Goal: Obtain resource: Download file/media

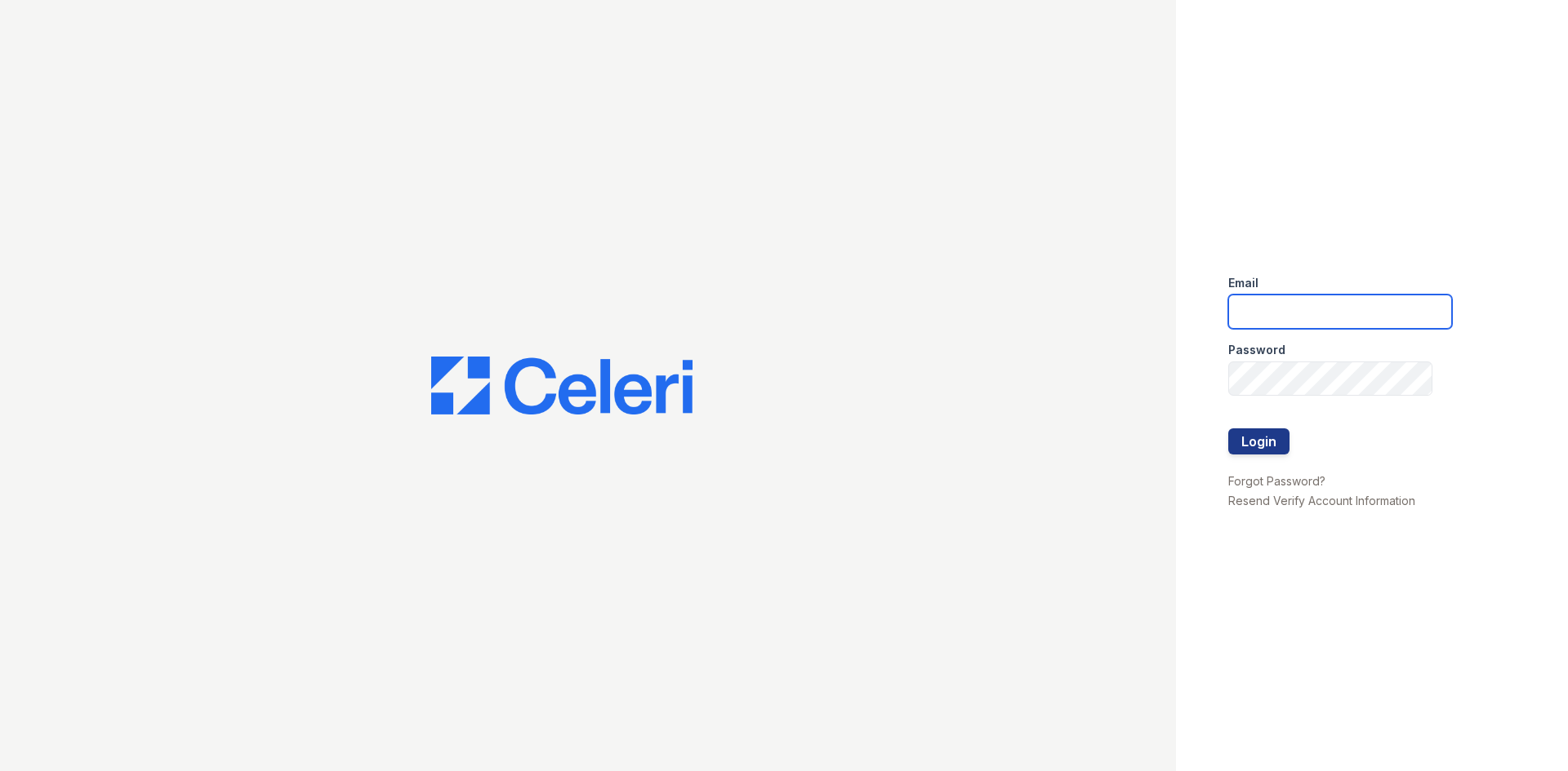
click at [1307, 304] on input "email" at bounding box center [1340, 311] width 224 height 34
type input "[EMAIL_ADDRESS][PERSON_NAME][DOMAIN_NAME]"
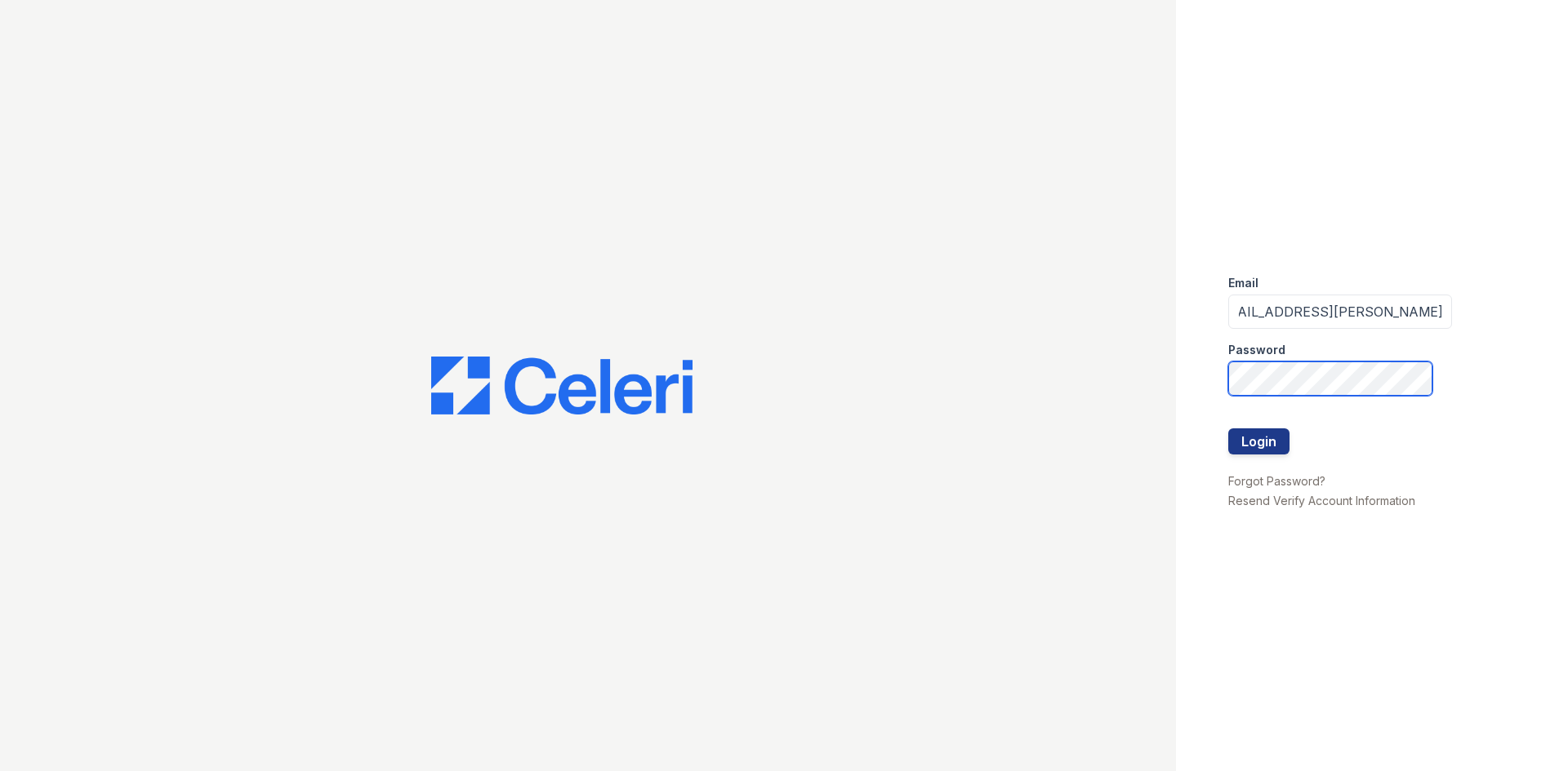
scroll to position [0, 0]
click at [1228, 429] on button "Login" at bounding box center [1259, 442] width 61 height 26
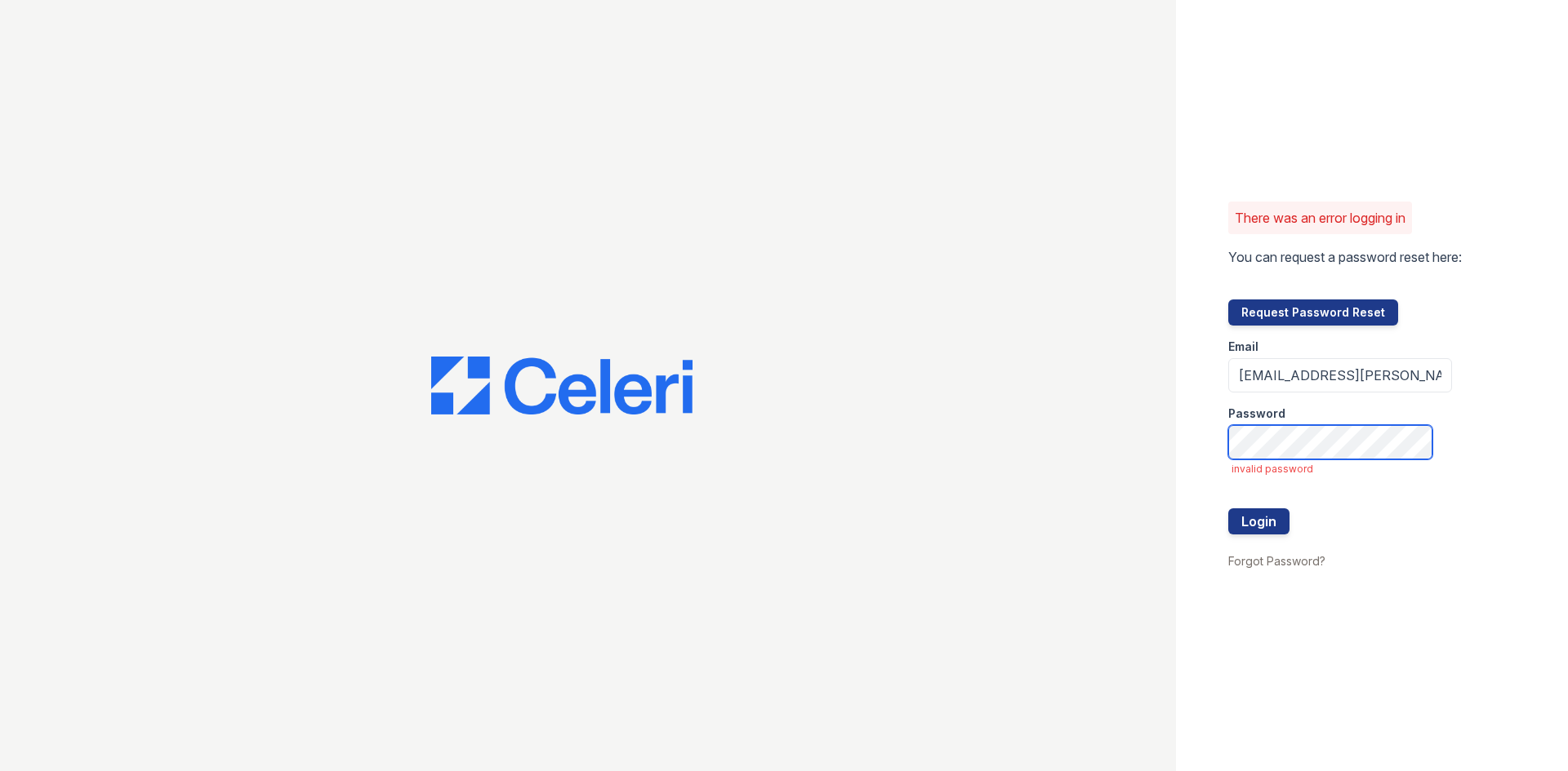
click at [1228, 509] on button "Login" at bounding box center [1259, 522] width 61 height 26
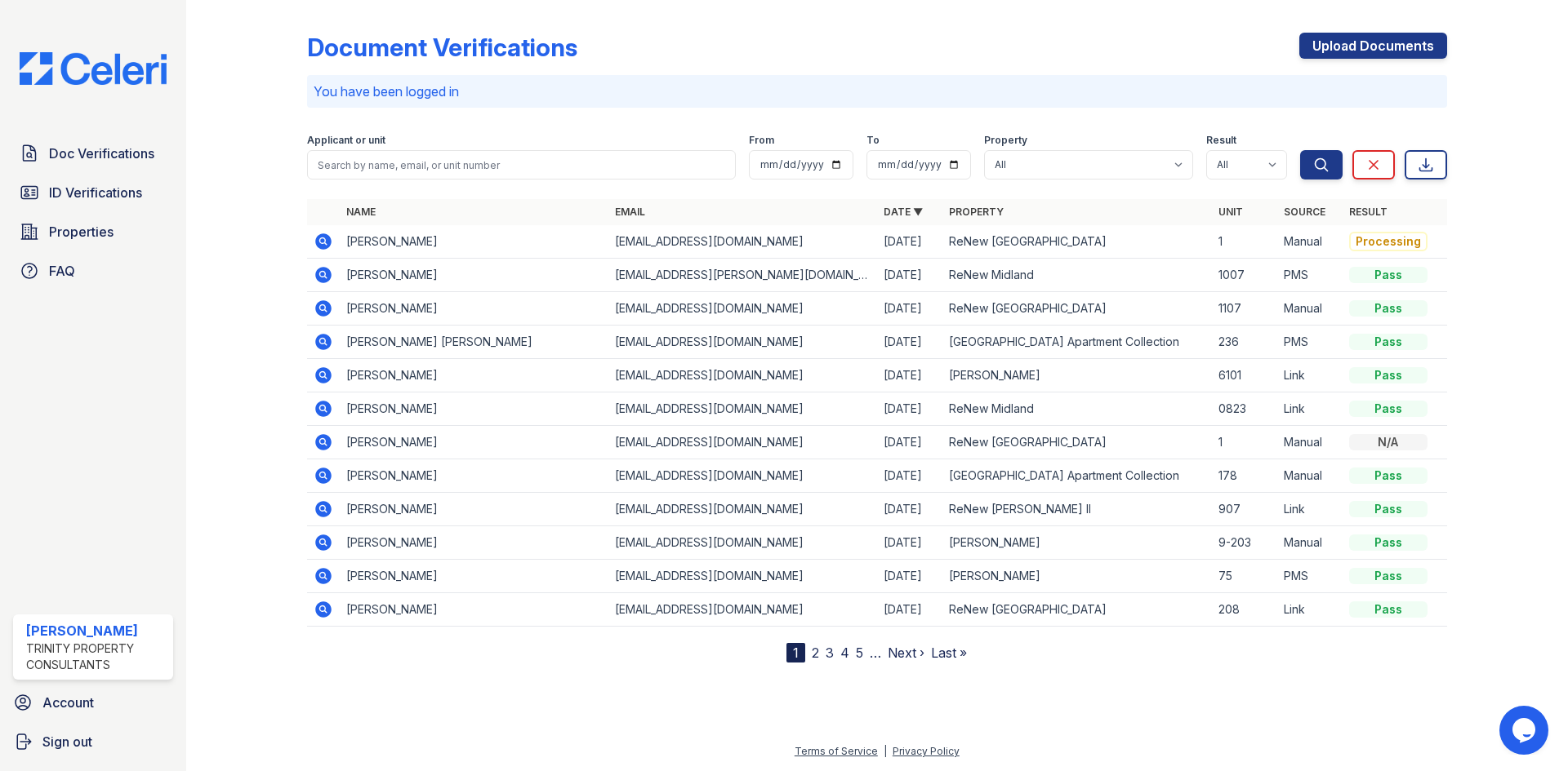
click at [326, 614] on icon at bounding box center [323, 609] width 17 height 17
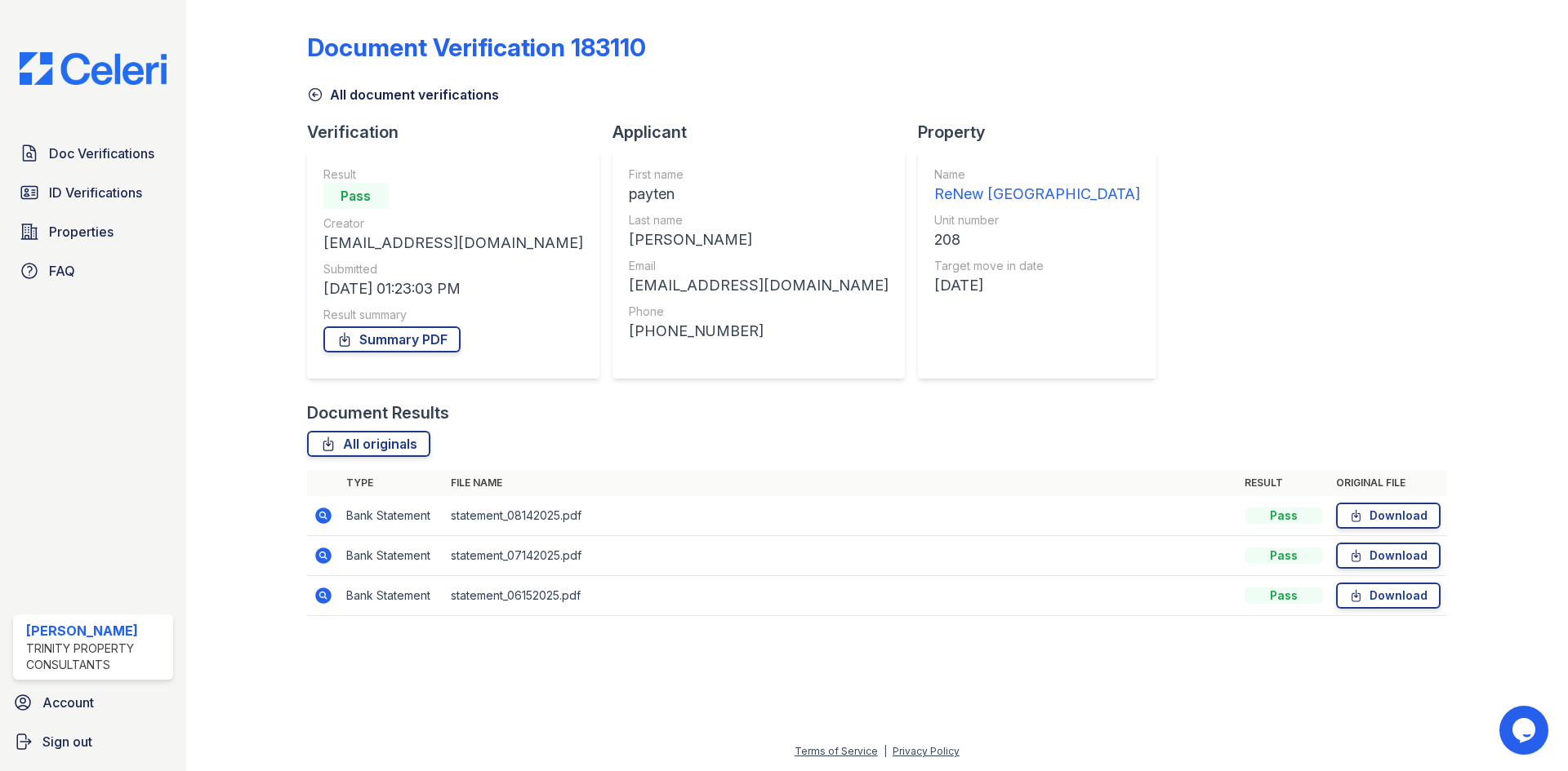
click at [322, 523] on icon at bounding box center [323, 516] width 17 height 17
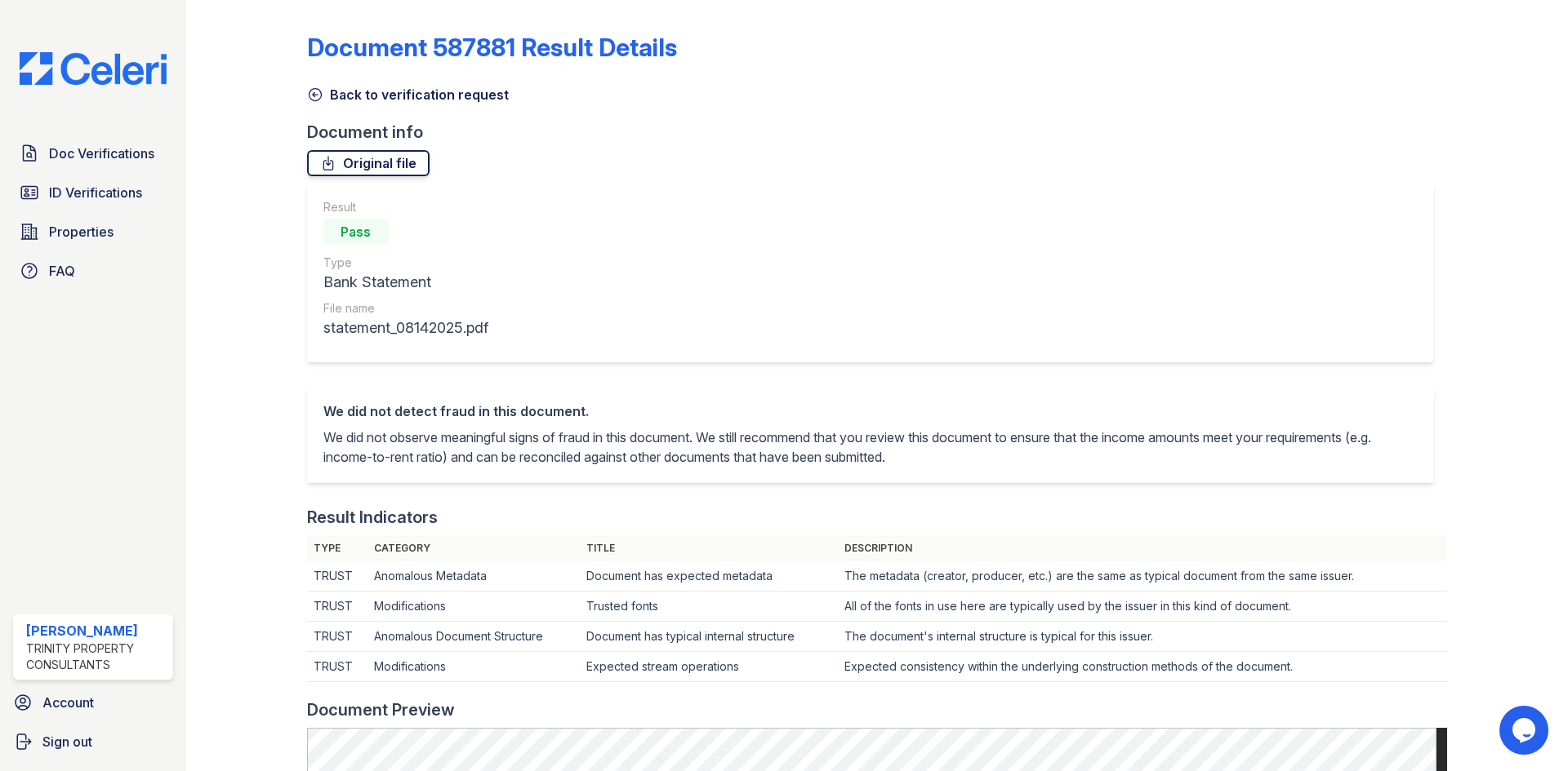
click at [349, 170] on link "Original file" at bounding box center [368, 163] width 123 height 26
click at [314, 101] on icon at bounding box center [315, 95] width 12 height 12
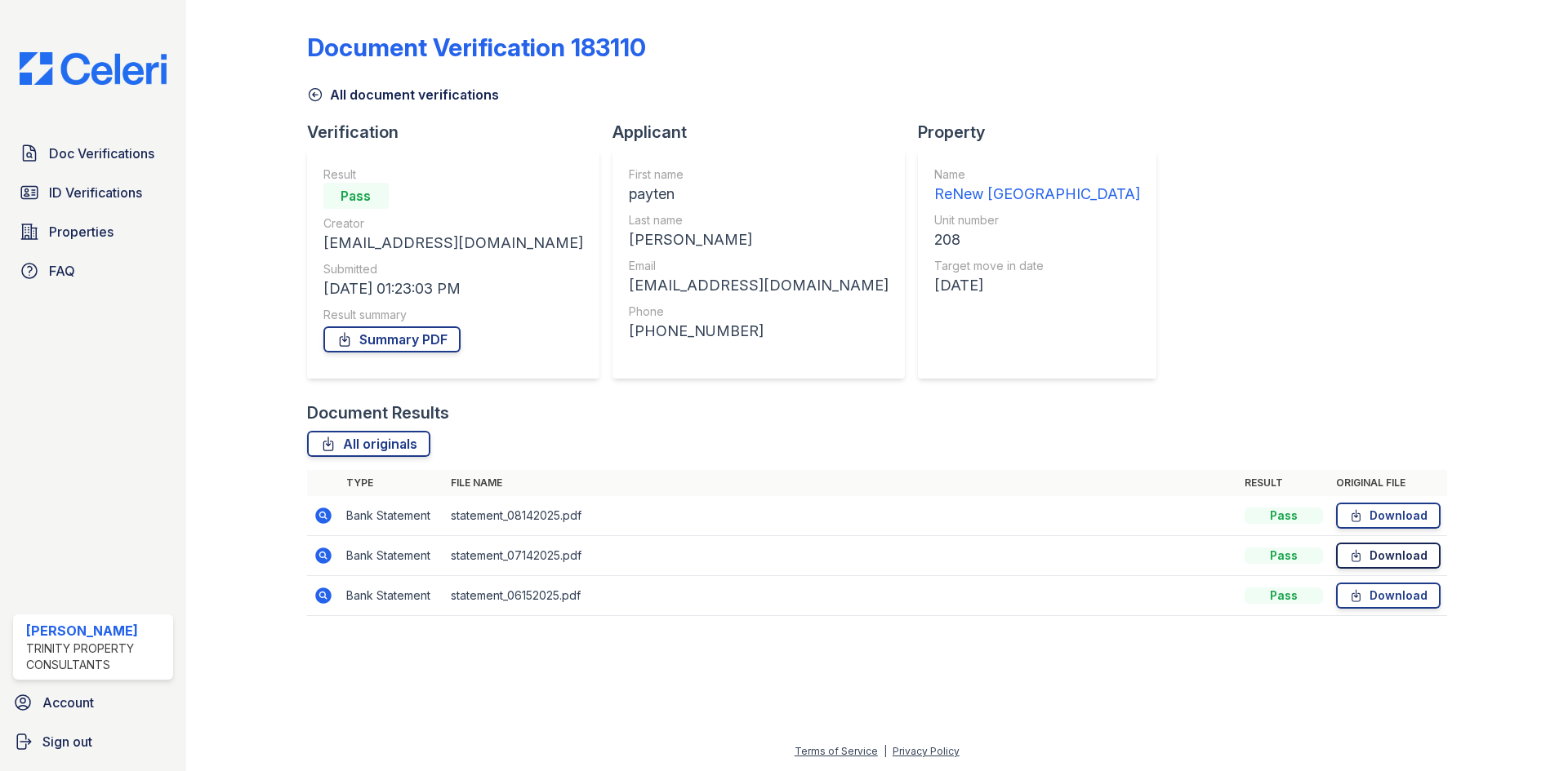
click at [1367, 564] on link "Download" at bounding box center [1388, 556] width 105 height 26
click at [1391, 596] on link "Download" at bounding box center [1388, 596] width 105 height 26
click at [412, 339] on link "Summary PDF" at bounding box center [391, 340] width 137 height 26
